Goal: Information Seeking & Learning: Find contact information

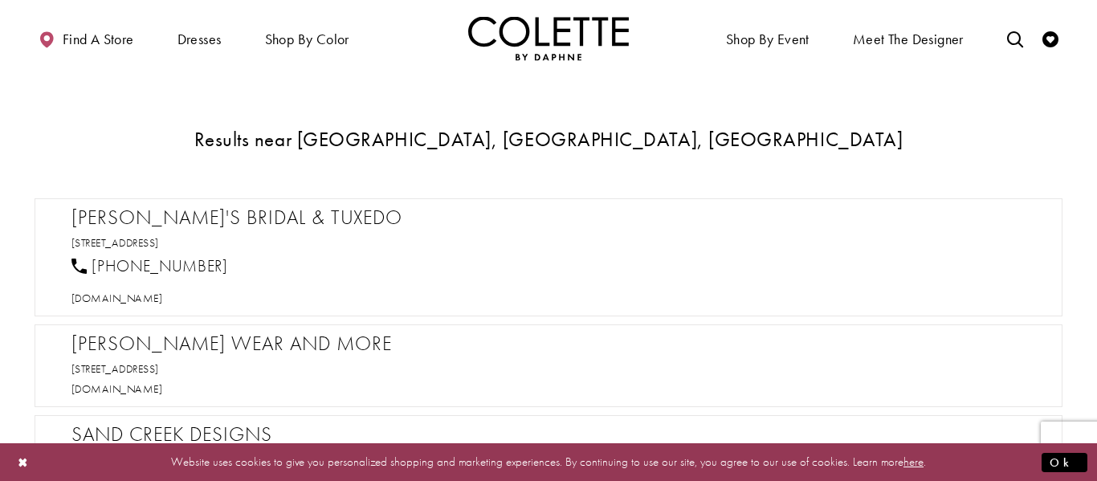
scroll to position [746, 0]
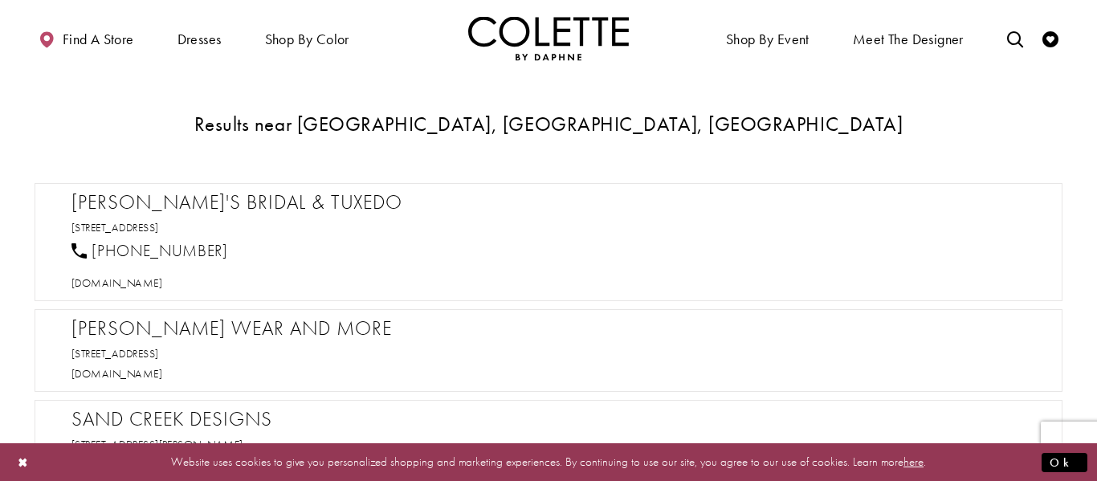
click at [263, 331] on h2 "[PERSON_NAME] Wear and More" at bounding box center [556, 328] width 970 height 24
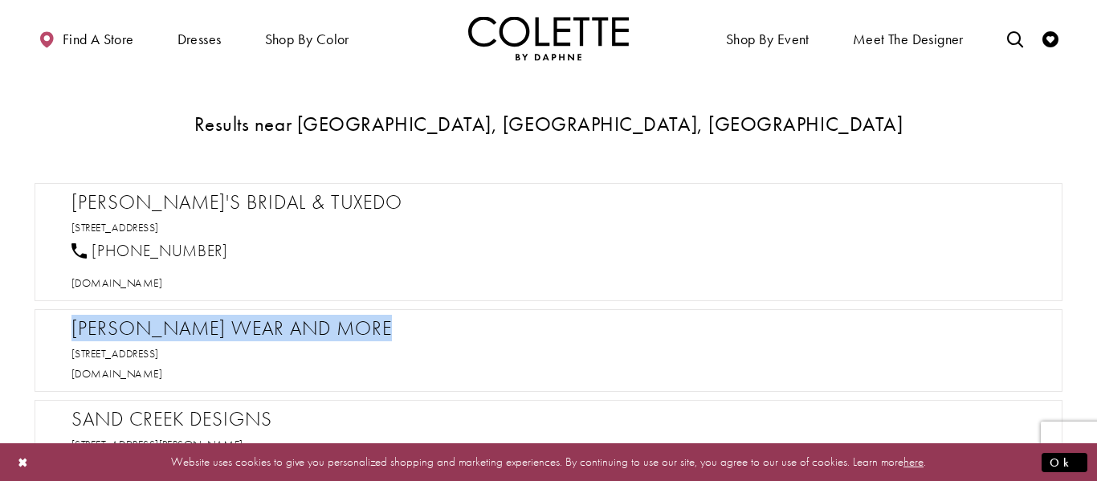
click at [263, 331] on h2 "[PERSON_NAME] Wear and More" at bounding box center [556, 328] width 970 height 24
copy div "[PERSON_NAME] Wear and More"
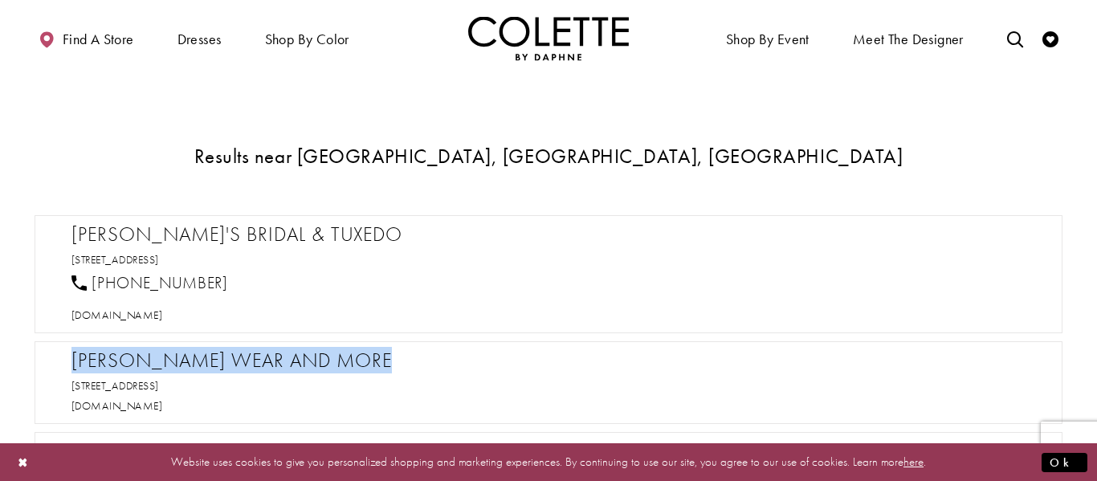
scroll to position [738, 0]
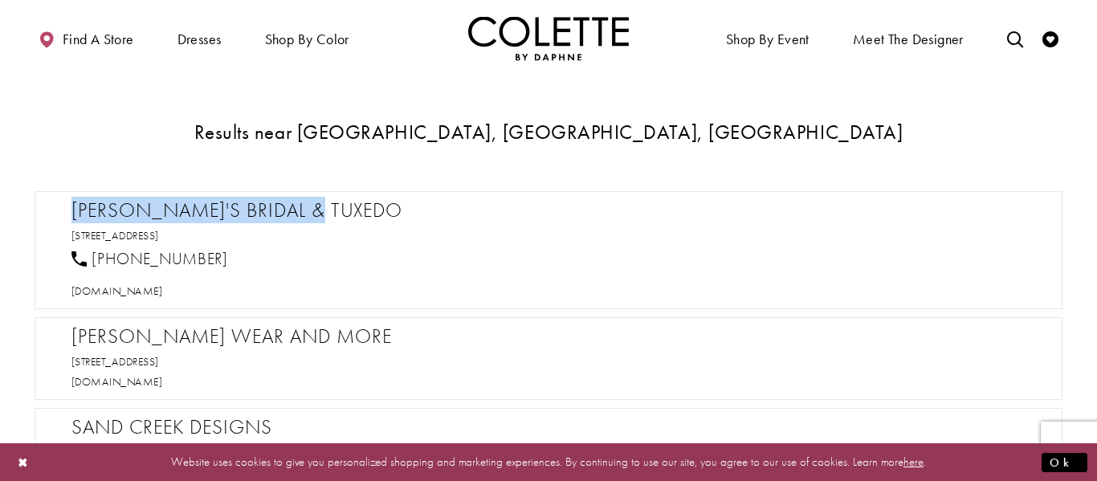
drag, startPoint x: 71, startPoint y: 213, endPoint x: 315, endPoint y: 219, distance: 244.1
click at [315, 219] on h2 "[PERSON_NAME]'s Bridal & Tuxedo" at bounding box center [556, 210] width 970 height 24
click at [257, 218] on h2 "[PERSON_NAME]'s Bridal & Tuxedo" at bounding box center [556, 210] width 970 height 24
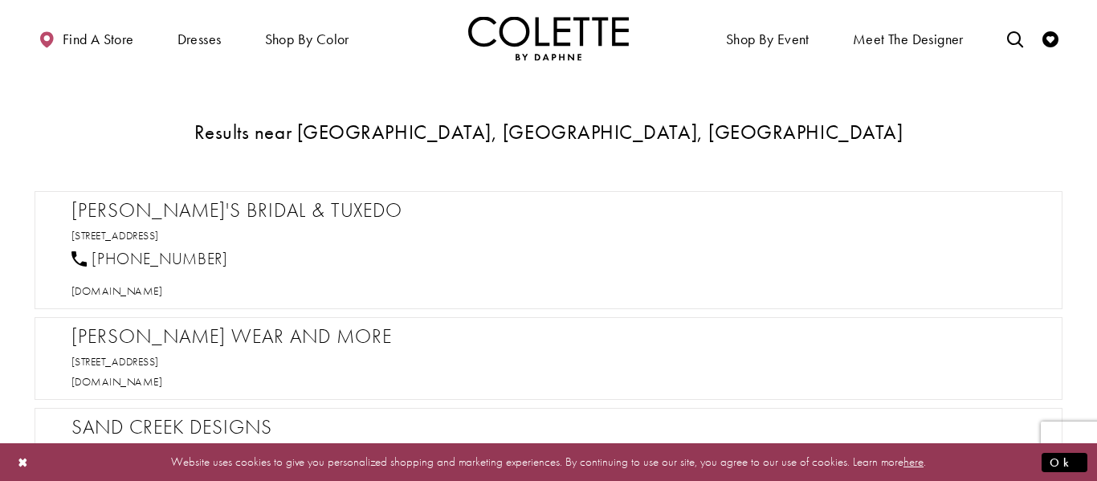
click at [253, 215] on h2 "[PERSON_NAME]'s Bridal & Tuxedo" at bounding box center [556, 210] width 970 height 24
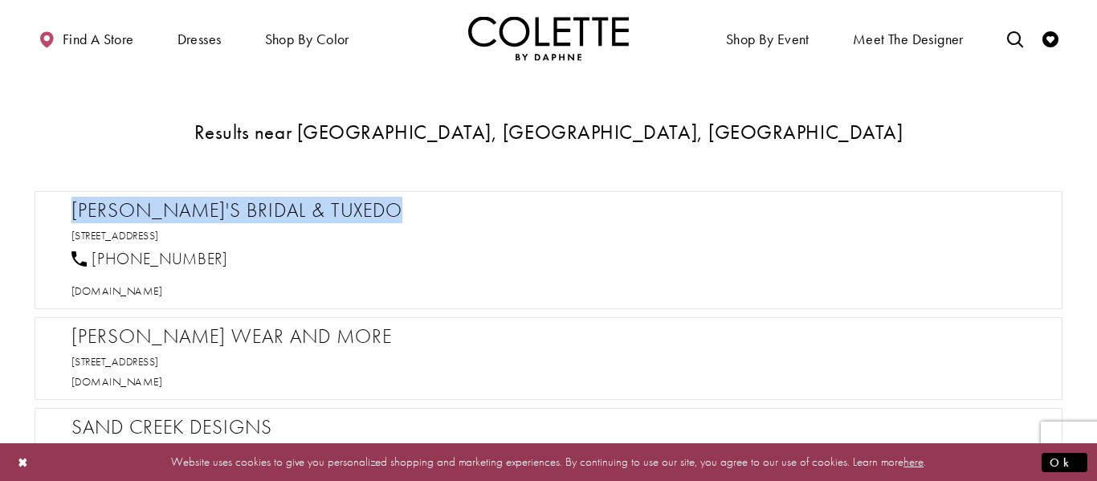
click at [253, 215] on h2 "[PERSON_NAME]'s Bridal & Tuxedo" at bounding box center [556, 210] width 970 height 24
copy div "[PERSON_NAME]'s Bridal & Tuxedo"
